Goal: Navigation & Orientation: Understand site structure

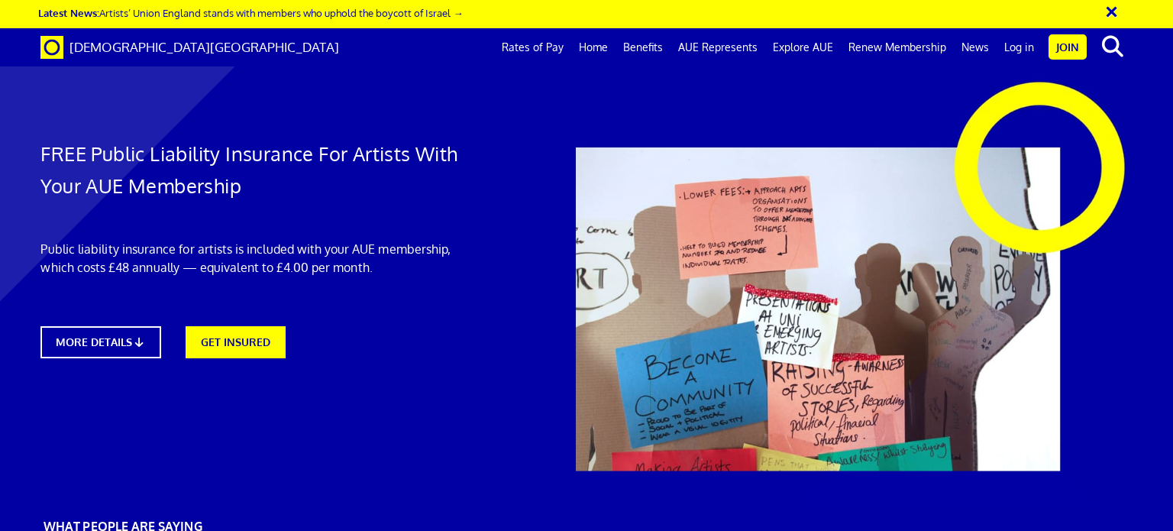
scroll to position [0, 11]
click at [111, 326] on link "MORE DETAILS" at bounding box center [101, 341] width 132 height 35
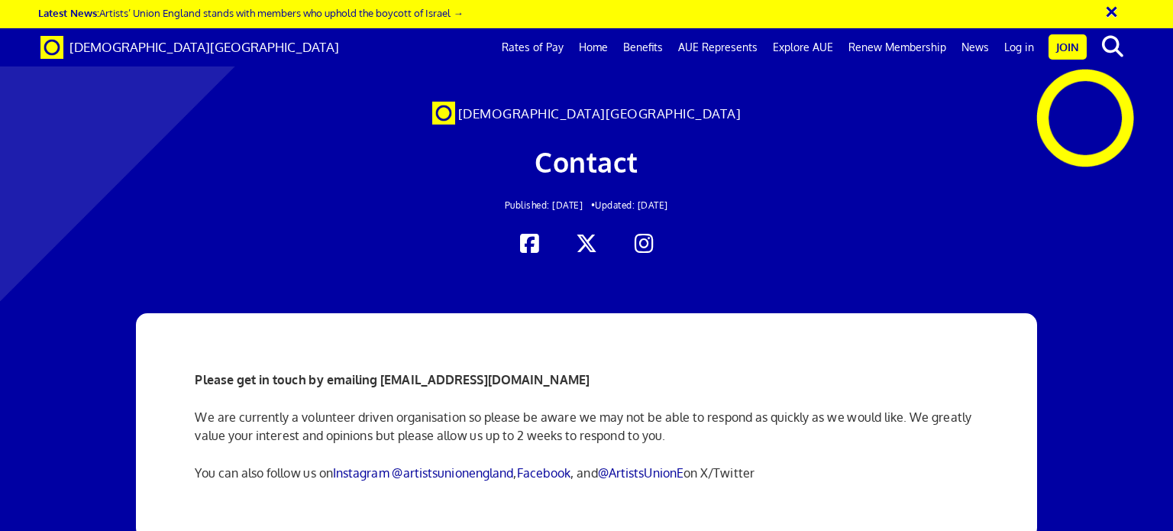
scroll to position [0, 11]
click at [647, 49] on link "Benefits" at bounding box center [642, 47] width 55 height 38
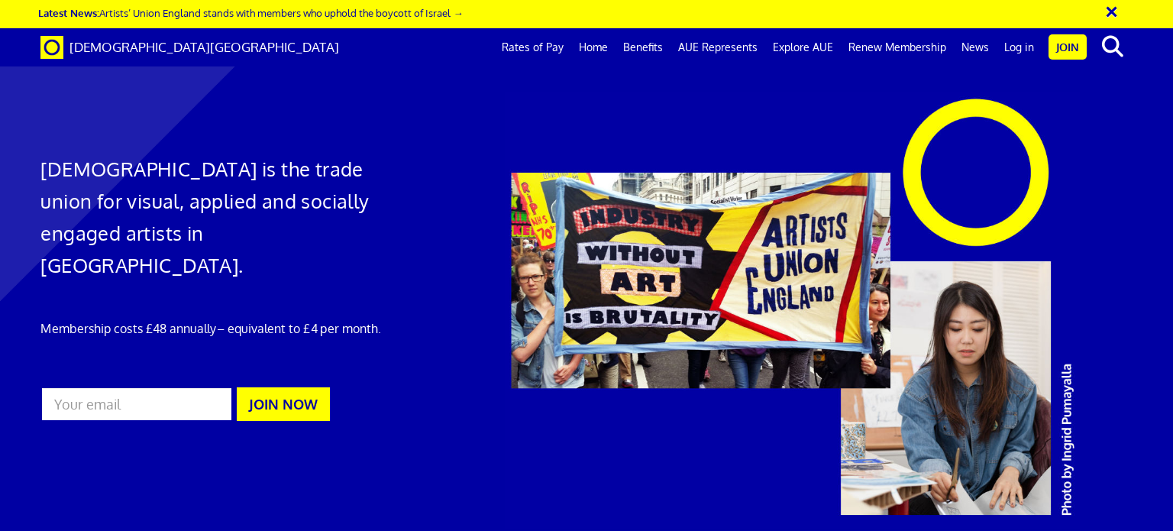
scroll to position [0, 11]
click at [822, 44] on link "Explore AUE" at bounding box center [803, 47] width 76 height 38
